Goal: Check status: Check status

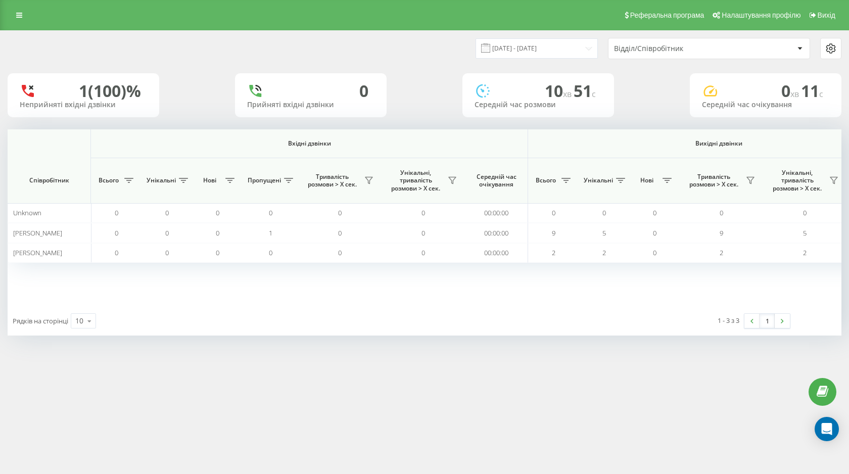
scroll to position [0, 576]
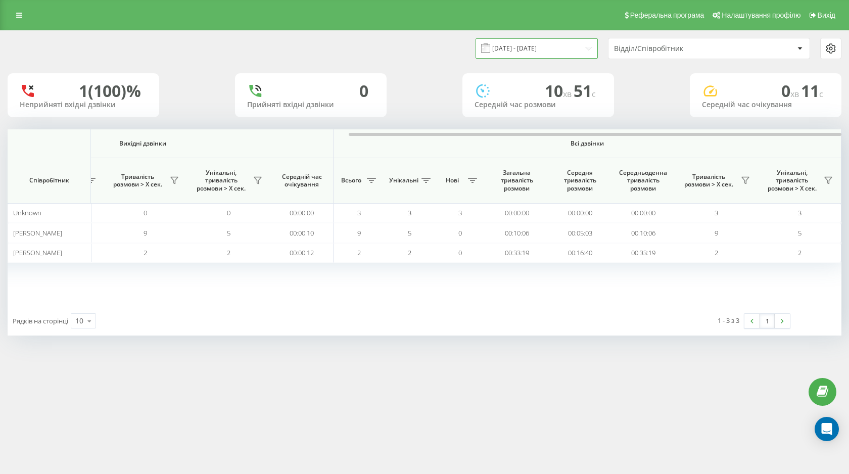
click at [541, 45] on input "[DATE] - [DATE]" at bounding box center [536, 48] width 122 height 20
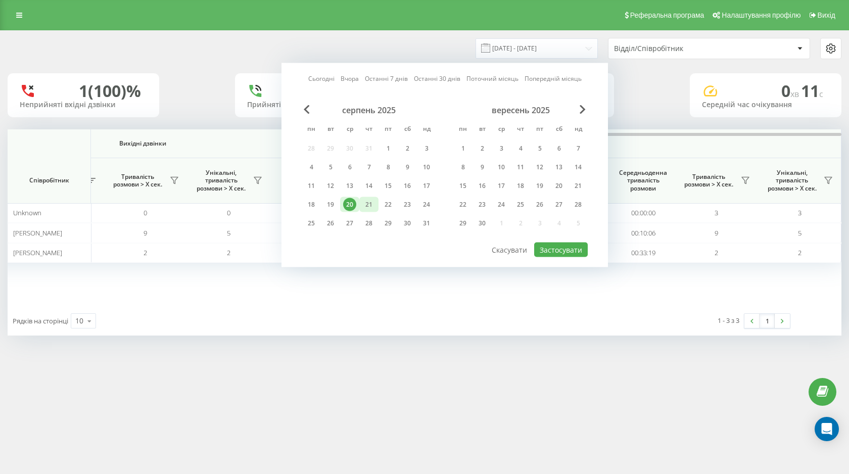
click at [372, 202] on div "21" at bounding box center [368, 204] width 13 height 13
click at [546, 244] on button "Застосувати" at bounding box center [561, 249] width 54 height 15
type input "21.08.2025 - 21.08.2025"
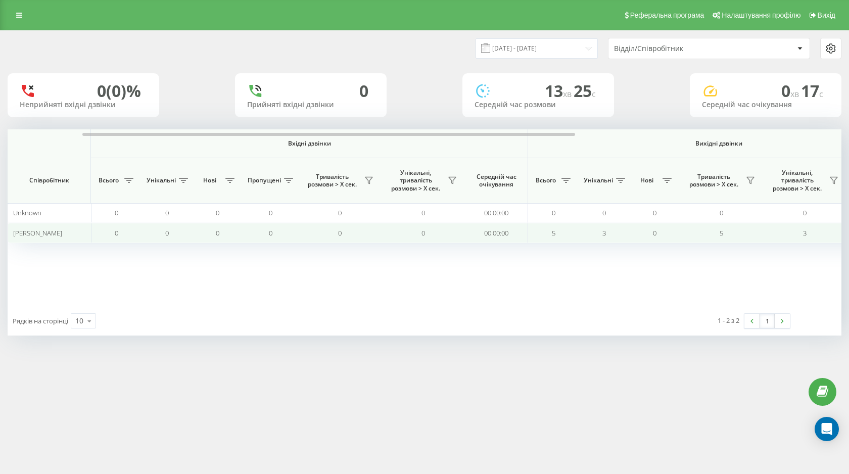
scroll to position [0, 576]
